Goal: Unclear: Browse casually

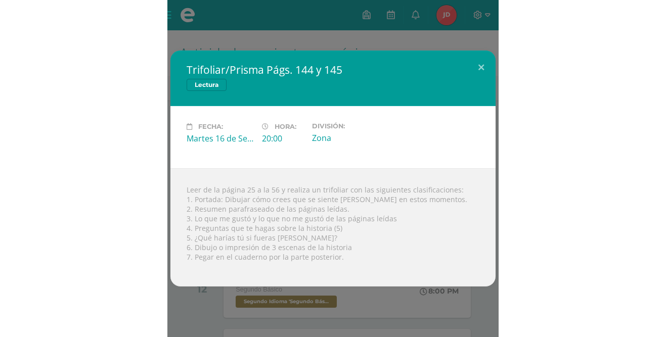
scroll to position [236, 0]
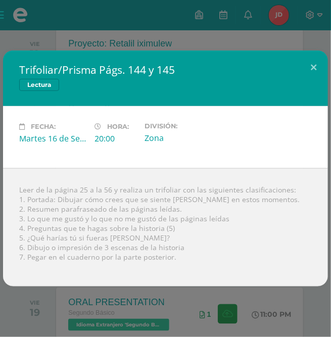
click at [91, 113] on div "Fecha: [DATE] Hora: 20:00 División: Zona" at bounding box center [165, 137] width 325 height 62
click at [91, 114] on div "Fecha: [DATE] Hora: 20:00 División: Zona" at bounding box center [165, 137] width 325 height 62
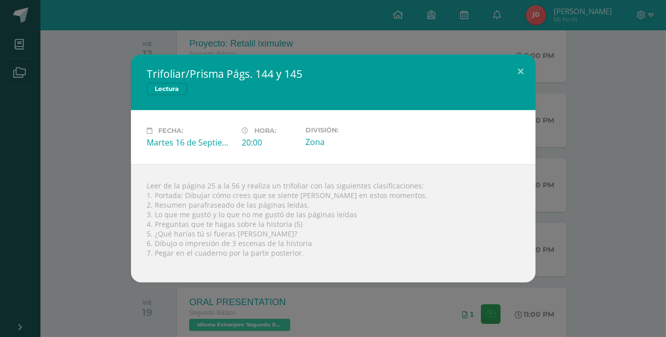
click at [331, 143] on div "Fecha: [DATE] Hora: 20:00 División: Zona" at bounding box center [333, 137] width 380 height 22
click at [331, 121] on div "Fecha: [DATE] Hora: 20:00 División: Zona" at bounding box center [333, 137] width 405 height 54
click at [331, 144] on div "Fecha: [DATE] Hora: 20:00 División: Zona" at bounding box center [333, 137] width 380 height 22
click at [331, 215] on div "Leer de la página 25 a la 56 y realiza un trifoliar con las siguientes clasific…" at bounding box center [333, 223] width 405 height 118
click at [331, 182] on div "Leer de la página 25 a la 56 y realiza un trifoliar con las siguientes clasific…" at bounding box center [333, 223] width 405 height 118
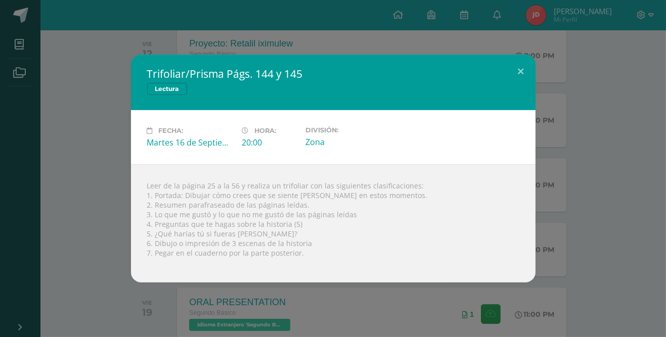
click at [331, 184] on div "Leer de la página 25 a la 56 y realiza un trifoliar con las siguientes clasific…" at bounding box center [333, 223] width 405 height 118
click at [331, 217] on div "Leer de la página 25 a la 56 y realiza un trifoliar con las siguientes clasific…" at bounding box center [333, 223] width 405 height 118
click at [331, 234] on div "Leer de la página 25 a la 56 y realiza un trifoliar con las siguientes clasific…" at bounding box center [333, 223] width 405 height 118
